Goal: Transaction & Acquisition: Purchase product/service

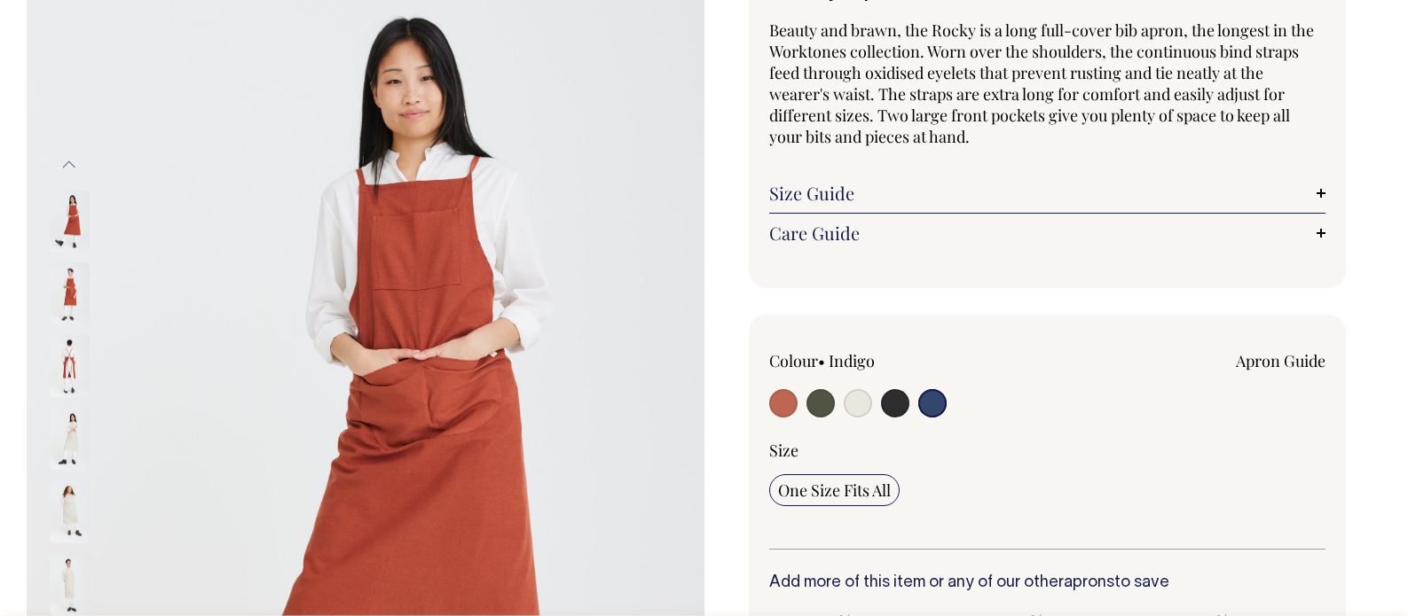
scroll to position [162, 0]
click at [786, 396] on input "radio" at bounding box center [783, 402] width 28 height 28
radio input "true"
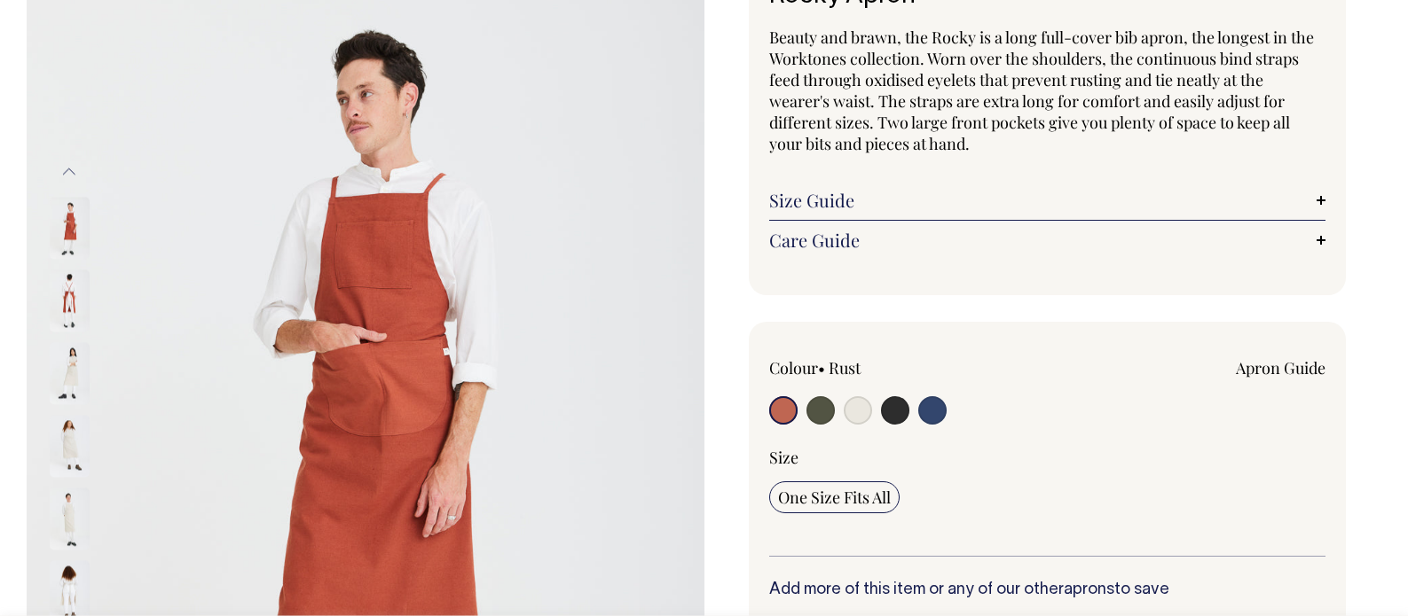
scroll to position [153, 0]
click at [812, 404] on input "radio" at bounding box center [820, 411] width 28 height 28
radio input "true"
select select "Olive"
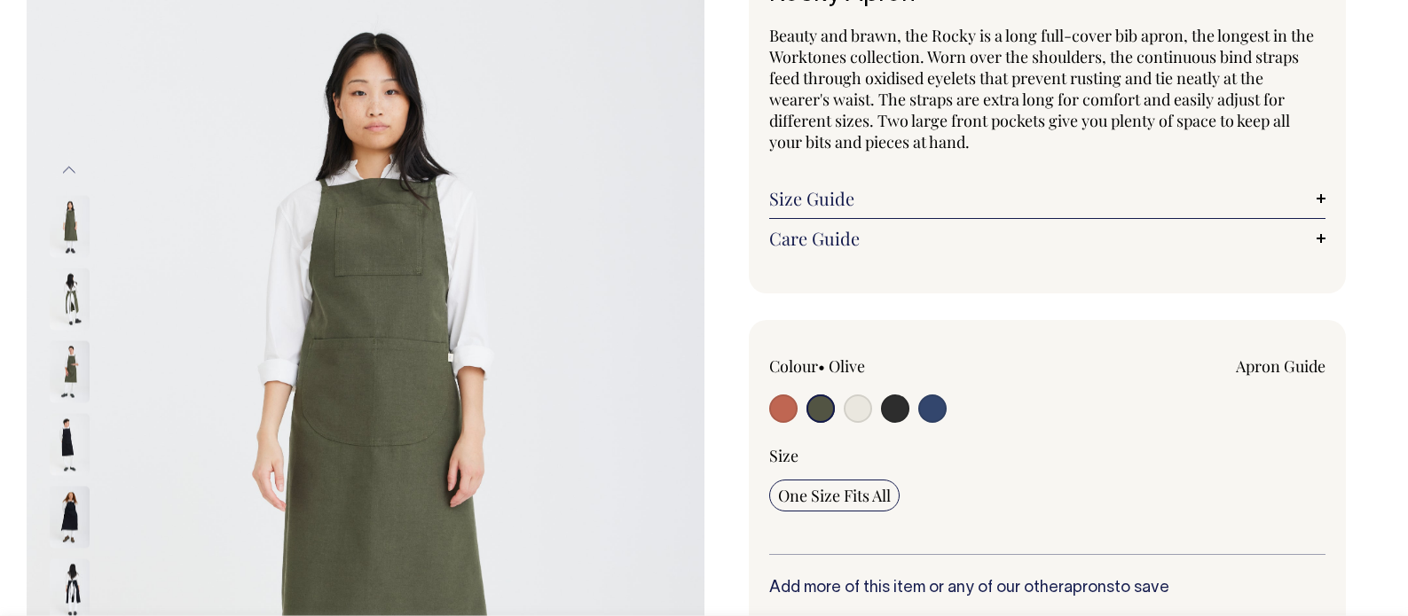
scroll to position [157, 0]
click at [858, 406] on input "radio" at bounding box center [857, 408] width 28 height 28
radio input "true"
select select "Natural"
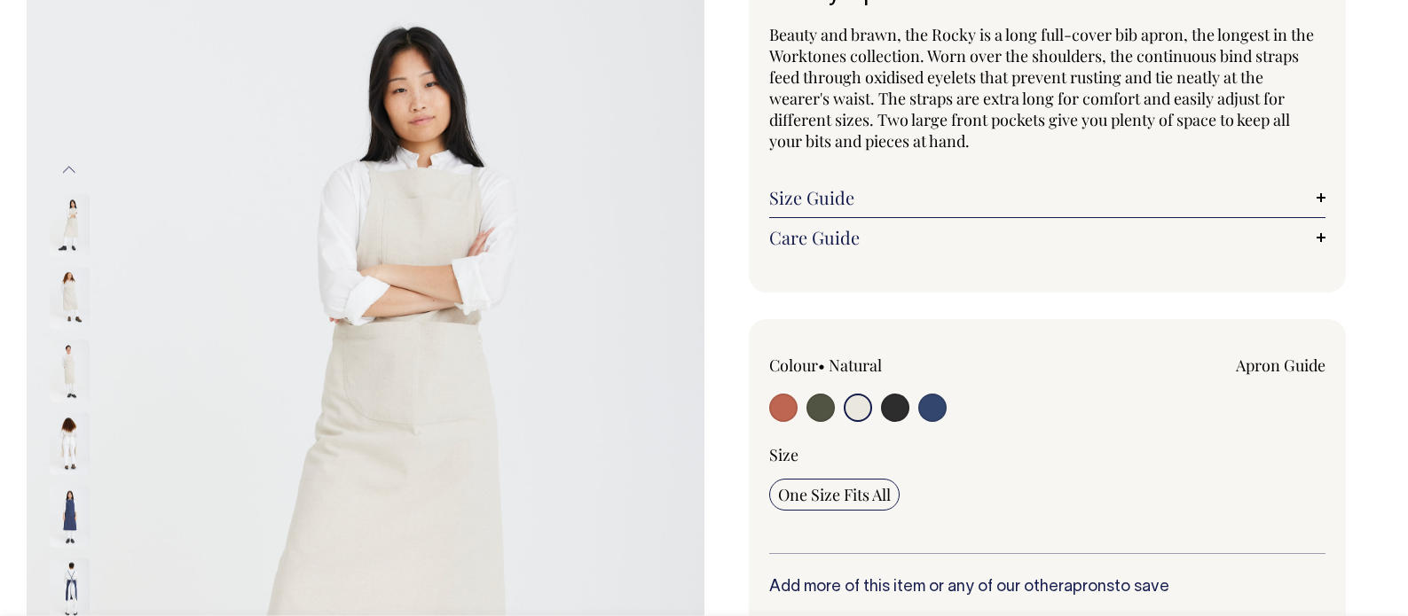
click at [890, 408] on input "radio" at bounding box center [895, 408] width 28 height 28
radio input "true"
select select "Charcoal"
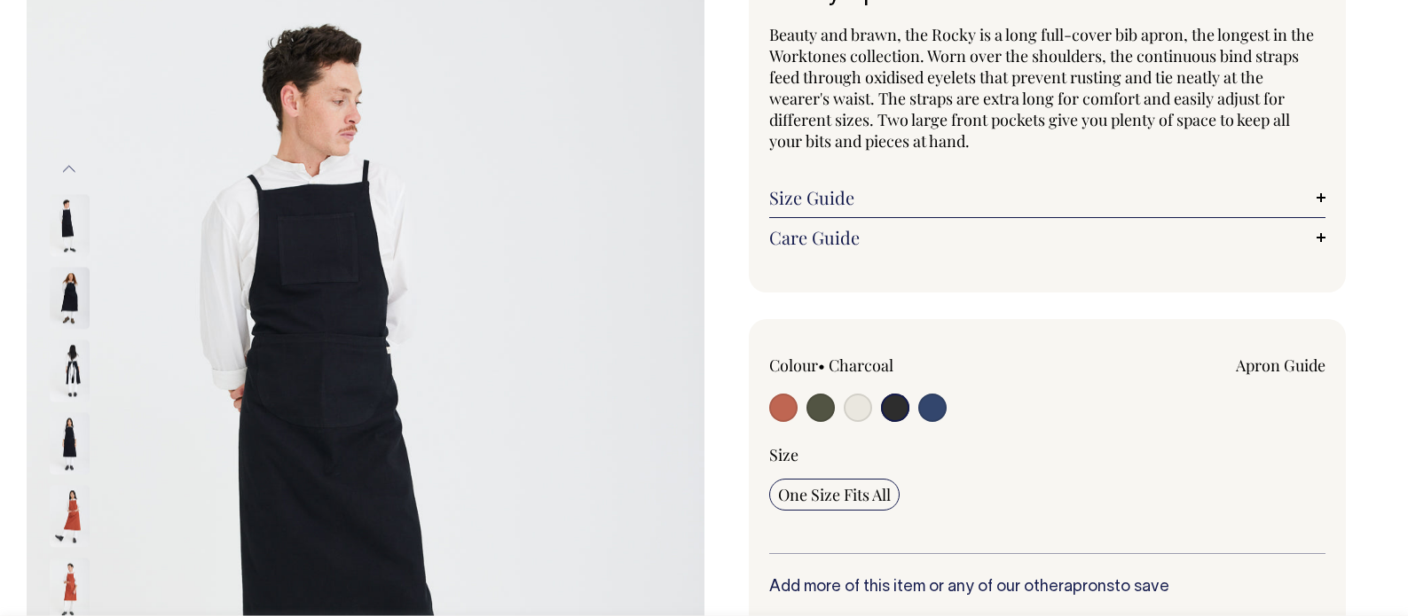
click at [930, 402] on input "radio" at bounding box center [932, 408] width 28 height 28
radio input "true"
select select "Indigo"
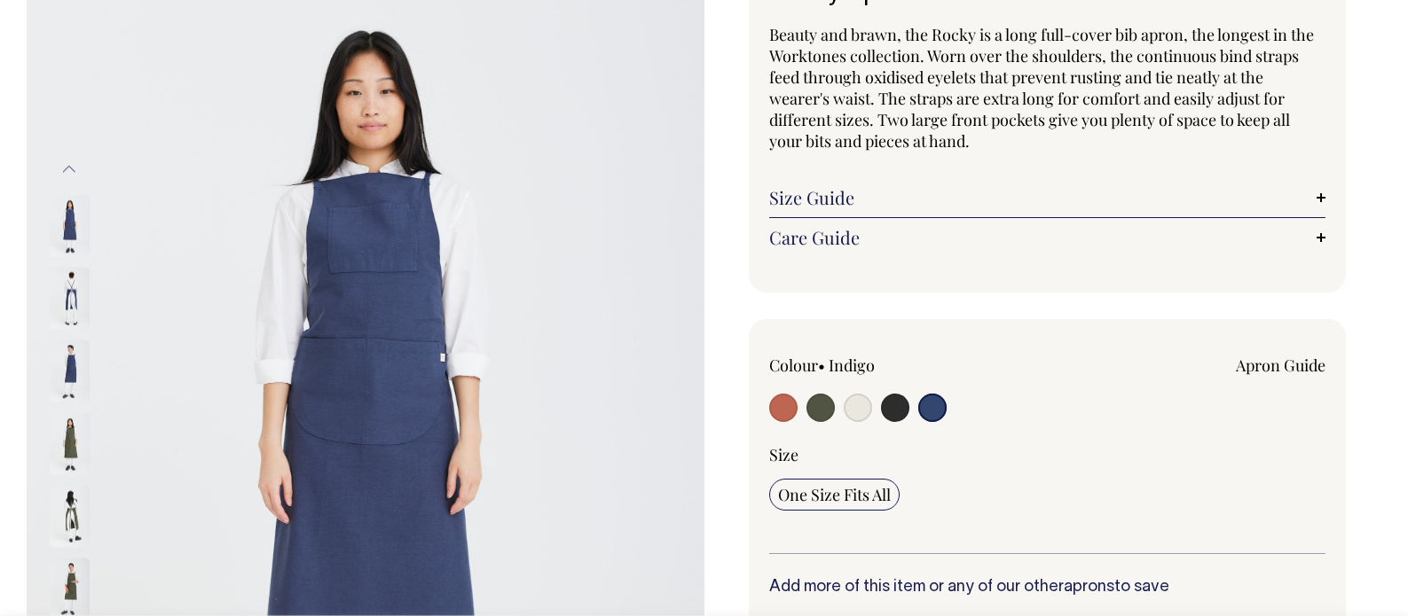
click at [771, 406] on input "radio" at bounding box center [783, 408] width 28 height 28
radio input "true"
select select "Rust"
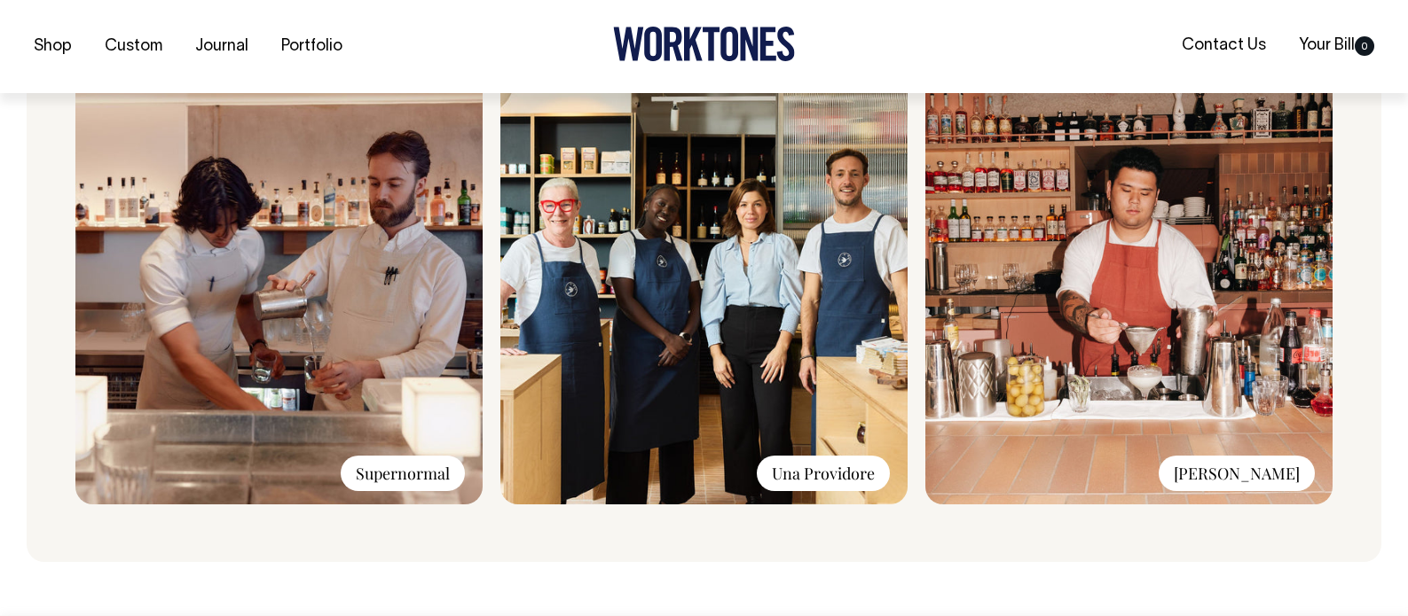
scroll to position [1411, 0]
